Goal: Transaction & Acquisition: Obtain resource

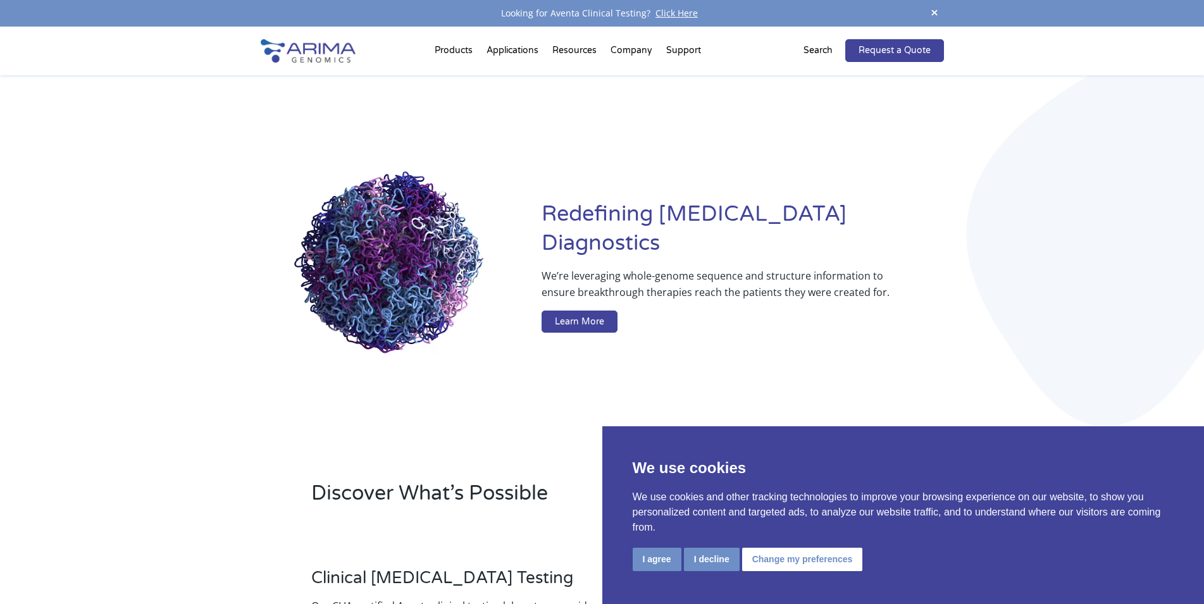
click at [1108, 69] on div "Products Clinical Services Aventa FusionPlus Aventa Lymphoma Research Products …" at bounding box center [602, 51] width 1204 height 49
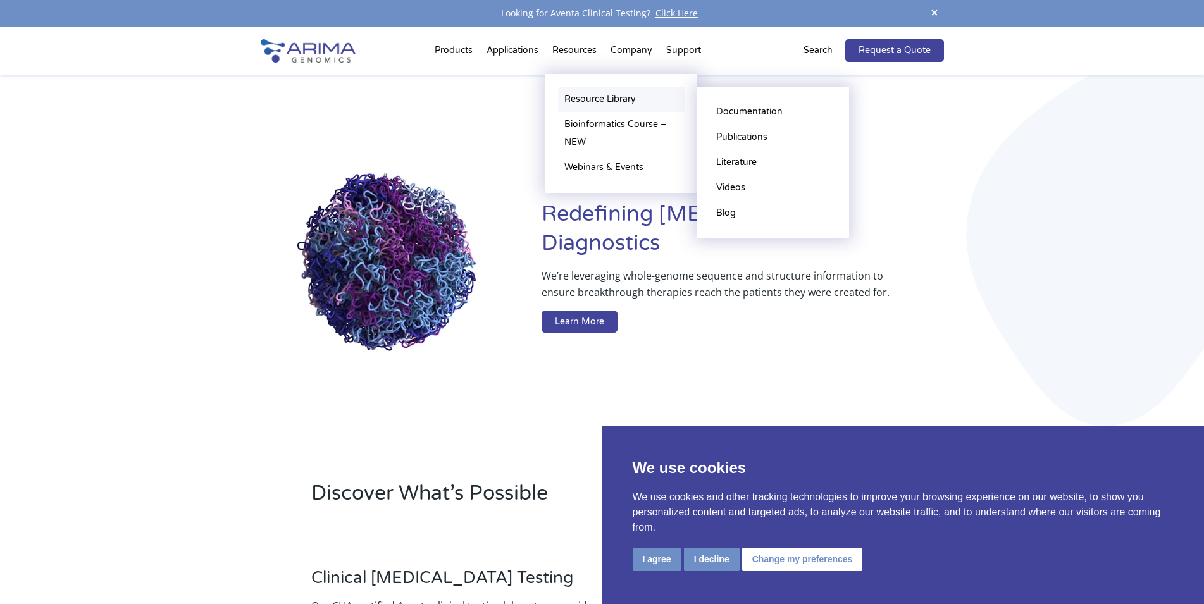
click at [581, 103] on link "Resource Library" at bounding box center [621, 99] width 127 height 25
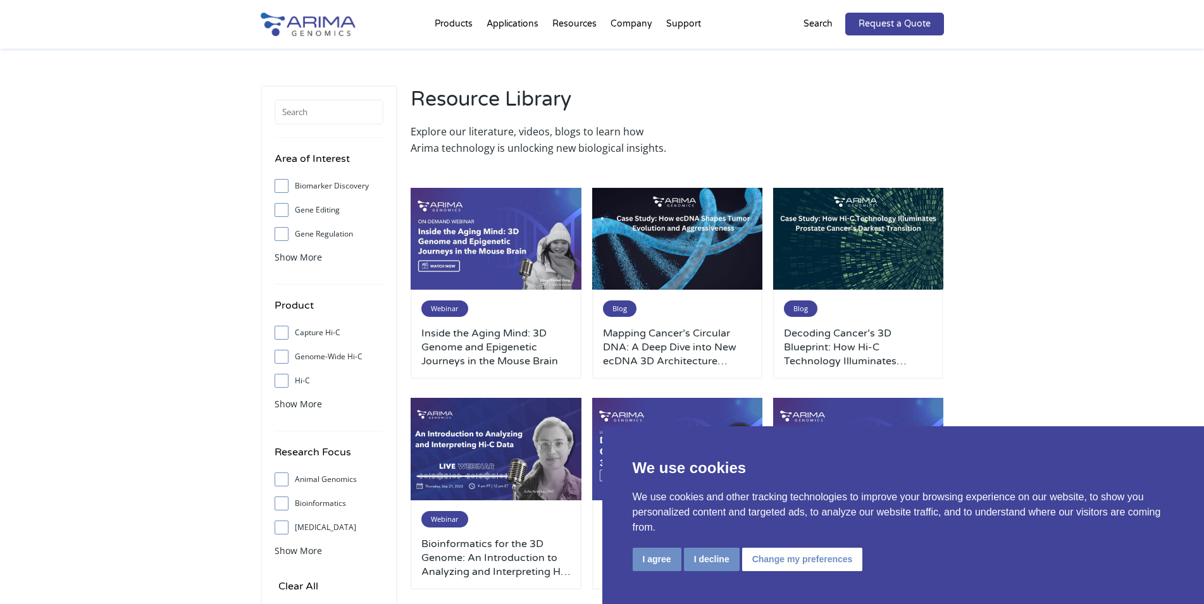
click at [282, 378] on input "Hi-C" at bounding box center [281, 380] width 8 height 8
checkbox input "true"
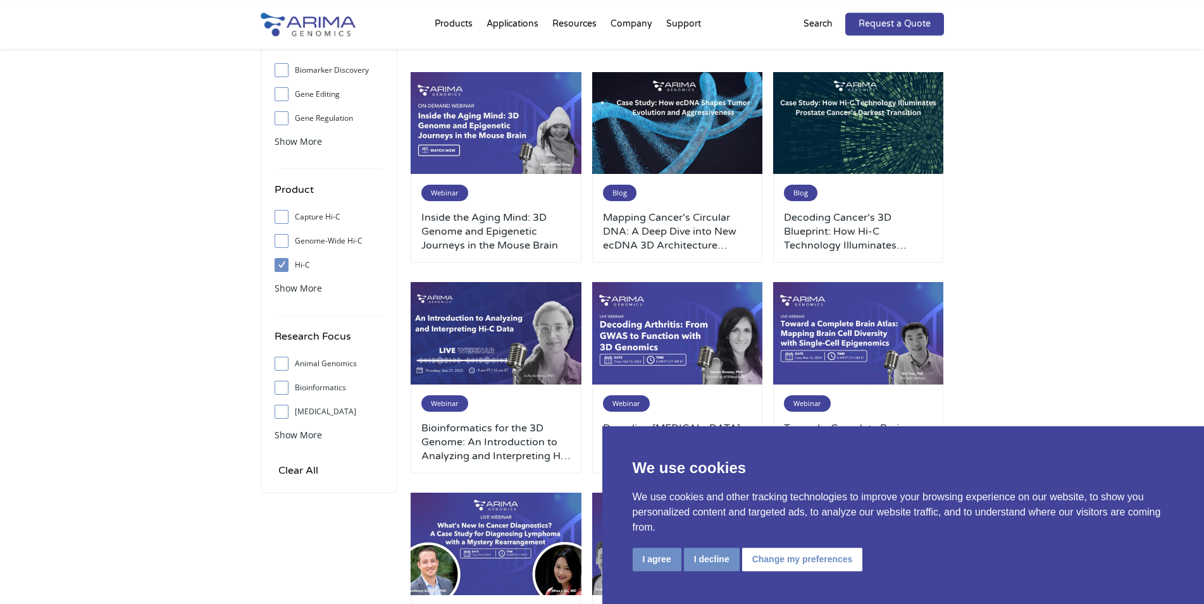
scroll to position [194, 0]
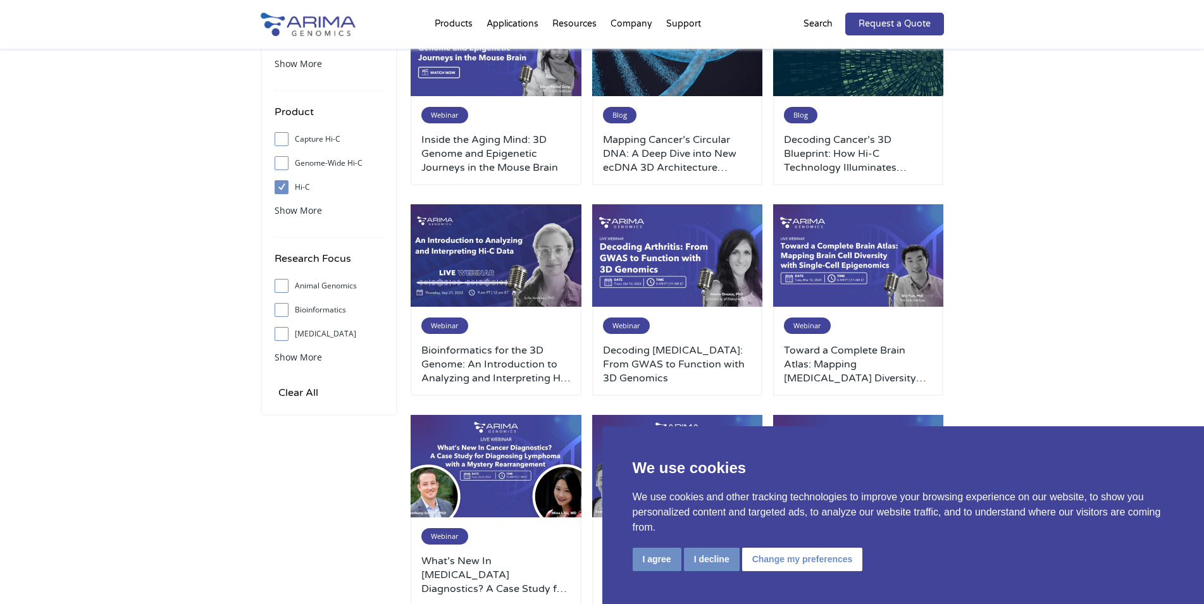
click at [283, 282] on input "Animal Genomics" at bounding box center [281, 286] width 8 height 8
checkbox input "true"
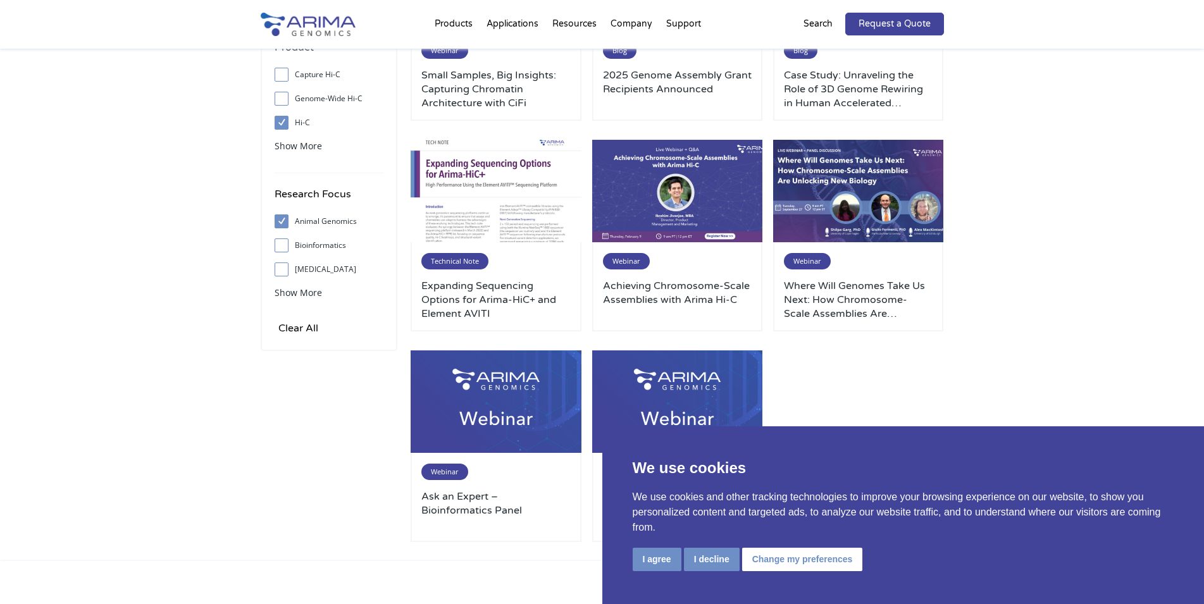
scroll to position [0, 0]
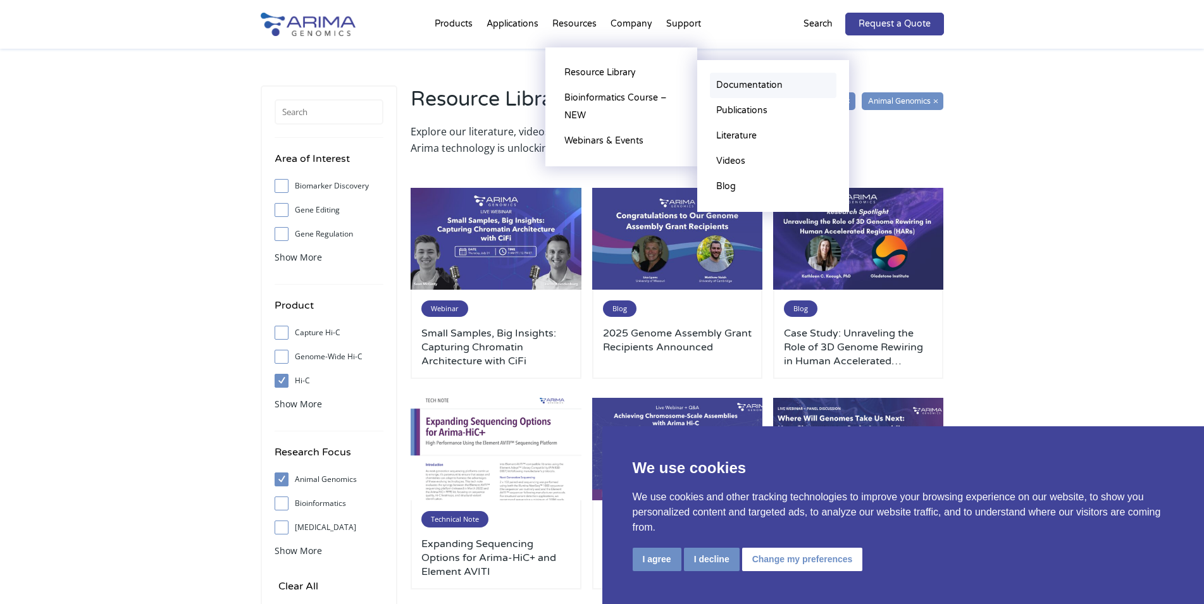
click at [750, 82] on link "Documentation" at bounding box center [773, 85] width 127 height 25
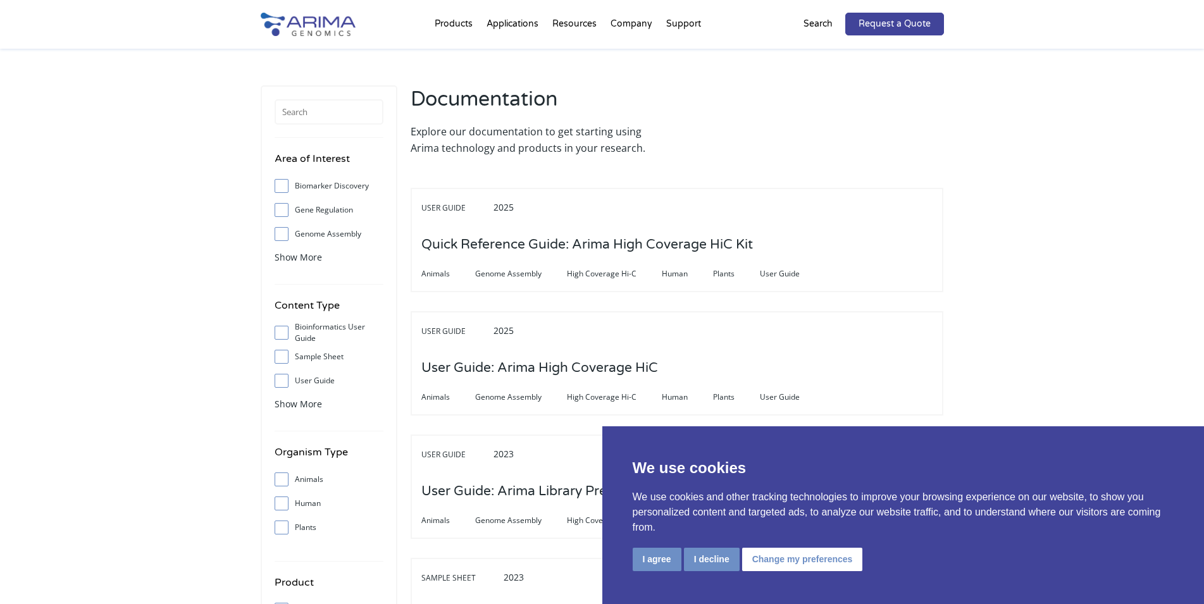
click at [280, 481] on input "Animals" at bounding box center [281, 479] width 8 height 8
checkbox input "true"
click at [280, 381] on input "User Guide" at bounding box center [281, 380] width 8 height 8
checkbox input "true"
click at [282, 233] on input "Genome Assembly" at bounding box center [281, 234] width 8 height 8
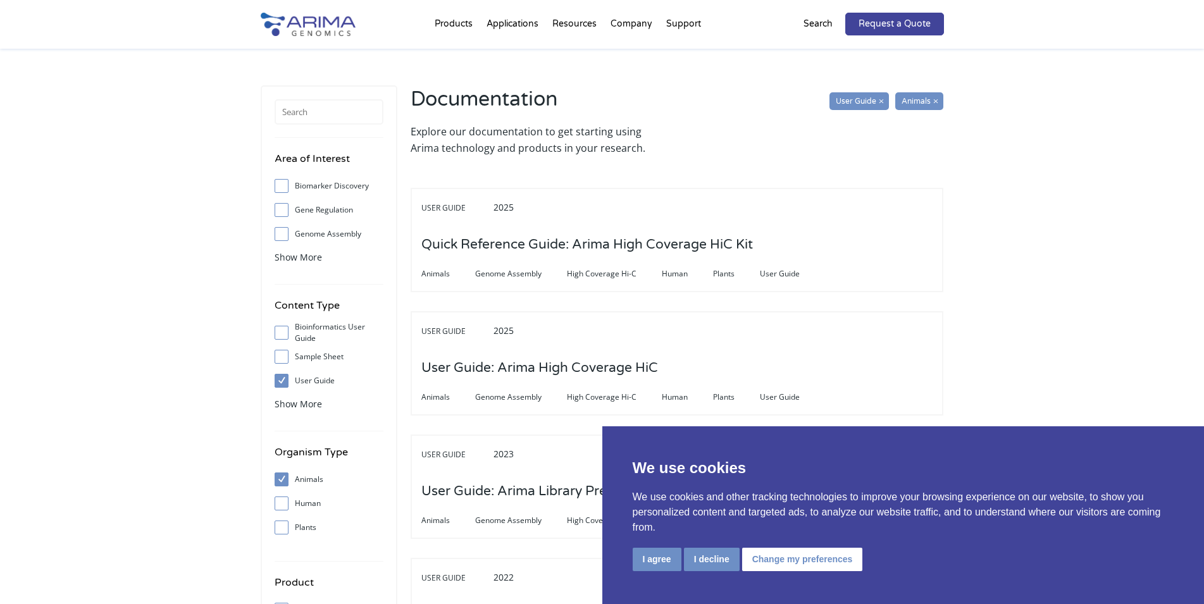
checkbox input "true"
click at [659, 562] on button "I agree" at bounding box center [657, 559] width 49 height 23
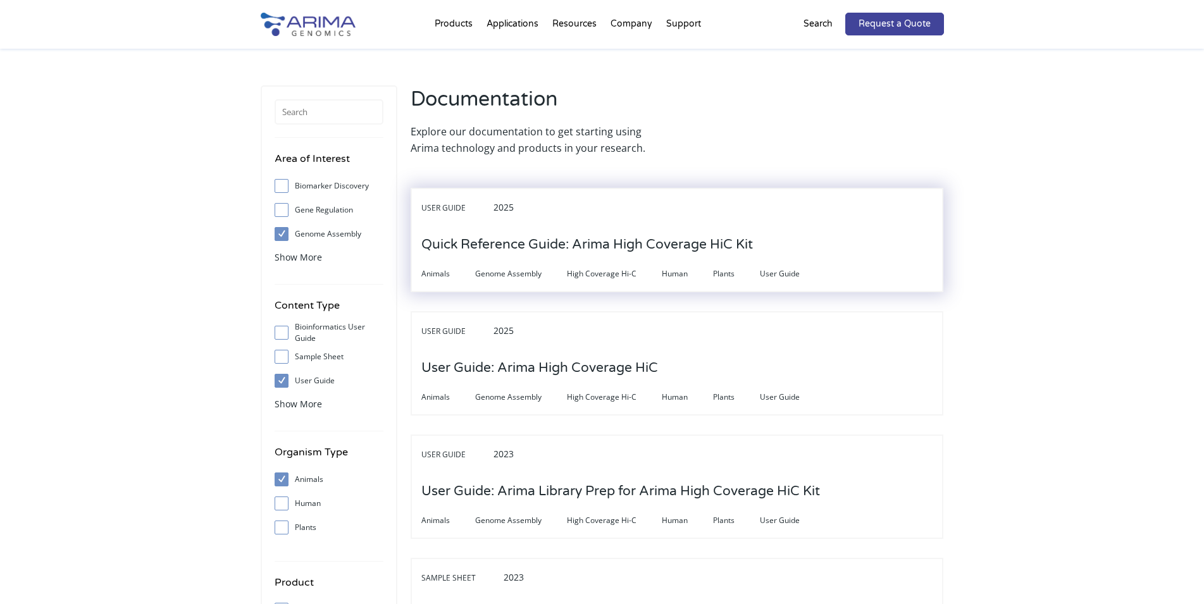
click at [557, 242] on h3 "Quick Reference Guide: Arima High Coverage HiC Kit" at bounding box center [586, 244] width 331 height 39
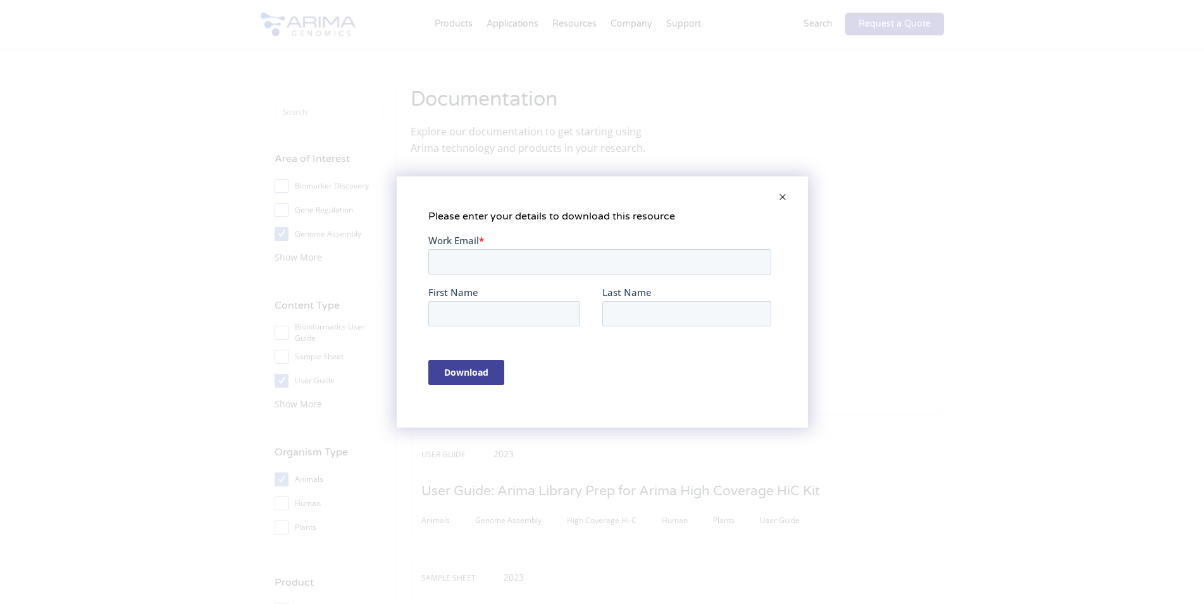
click at [507, 244] on label "Work Email *" at bounding box center [602, 240] width 348 height 13
click at [507, 249] on input "Work Email *" at bounding box center [599, 261] width 343 height 25
click at [517, 259] on input "Work Email *" at bounding box center [599, 261] width 343 height 25
type input "carole.iampietro@inrae.fr"
click at [518, 310] on input "First Name" at bounding box center [504, 313] width 152 height 25
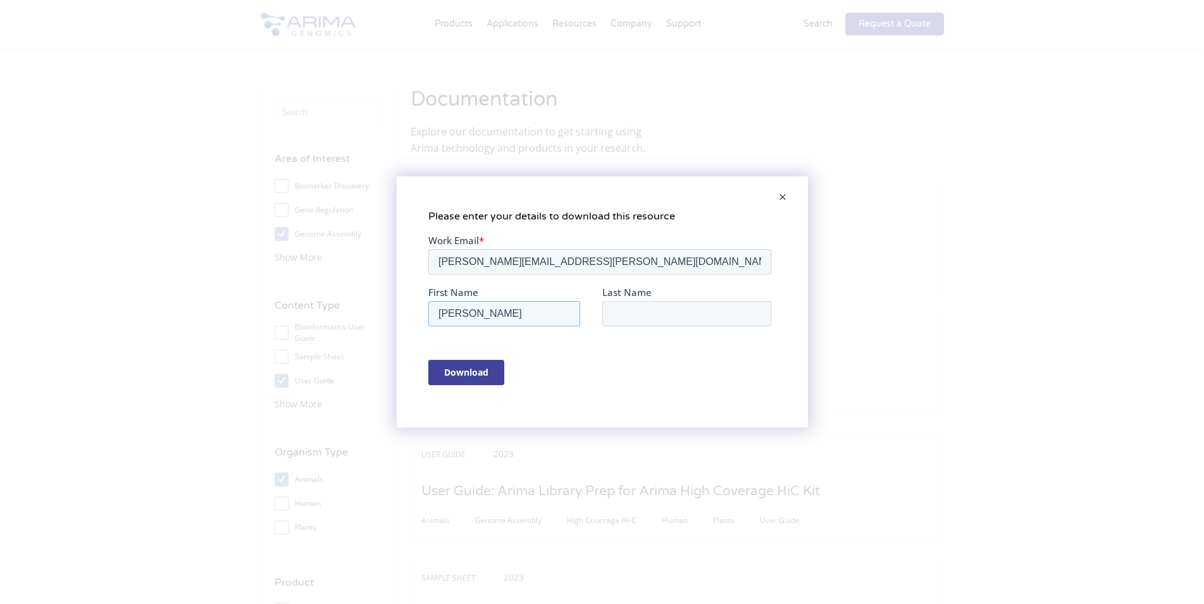
type input "carole"
click at [633, 307] on input "Last Name" at bounding box center [686, 313] width 169 height 25
type input "iampietro"
click at [472, 375] on input "Download" at bounding box center [466, 372] width 76 height 25
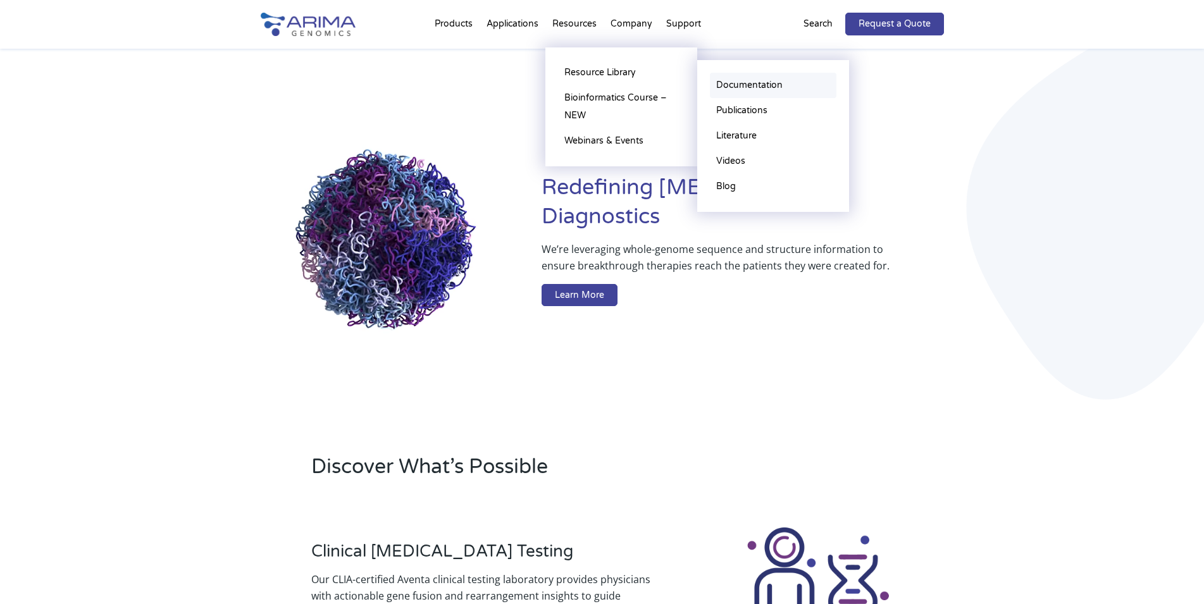
click at [743, 85] on link "Documentation" at bounding box center [773, 85] width 127 height 25
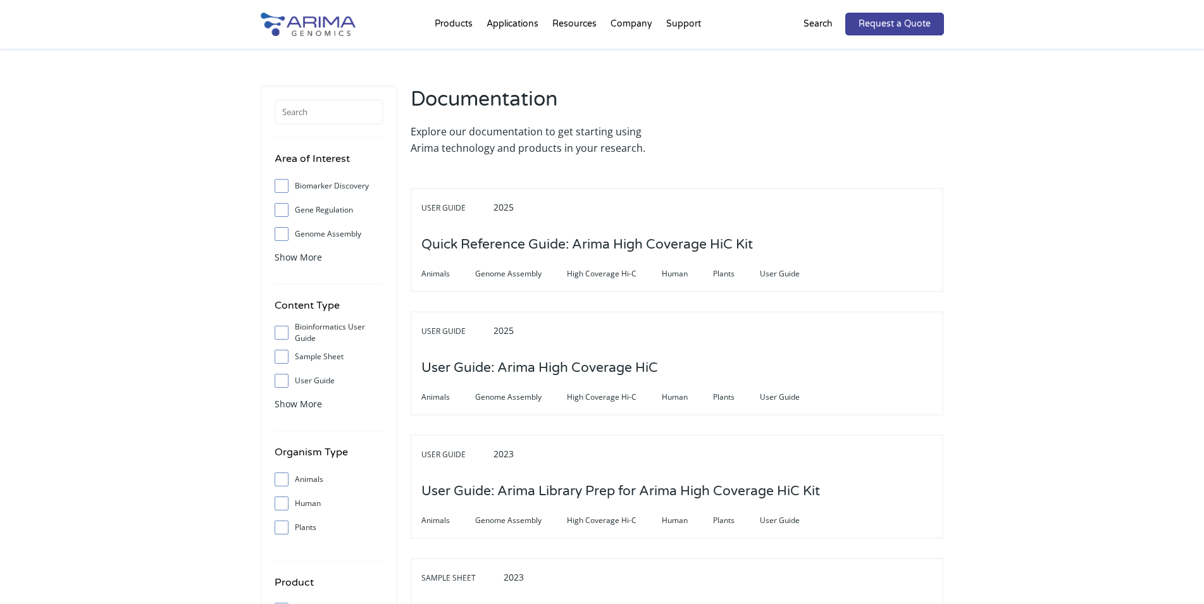
click at [283, 385] on input "User Guide" at bounding box center [281, 380] width 8 height 8
checkbox input "true"
click at [281, 481] on input "Animals" at bounding box center [281, 479] width 8 height 8
checkbox input "true"
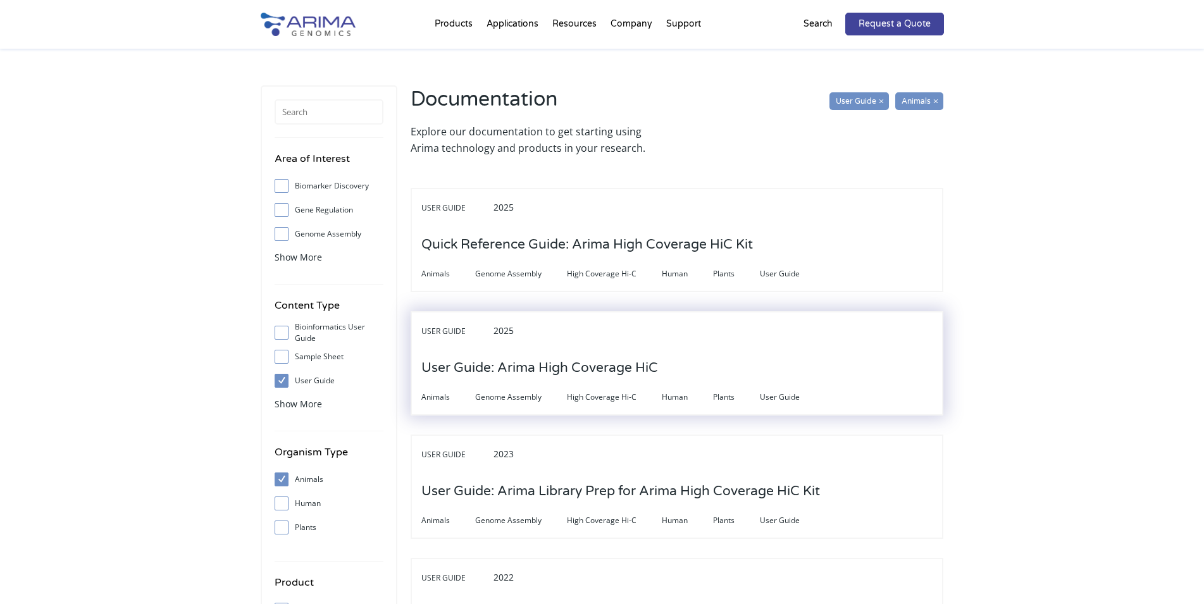
click at [610, 362] on h3 "User Guide: Arima High Coverage HiC" at bounding box center [539, 368] width 237 height 39
